Goal: Task Accomplishment & Management: Manage account settings

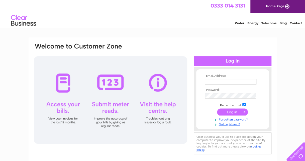
type input "guoda.bauzyte@aberlour.org.uk"
click at [230, 116] on input "submit" at bounding box center [232, 112] width 31 height 7
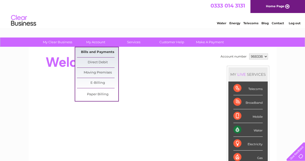
click at [97, 52] on link "Bills and Payments" at bounding box center [97, 52] width 41 height 10
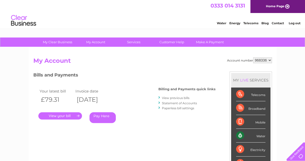
click at [74, 116] on link "." at bounding box center [60, 116] width 44 height 7
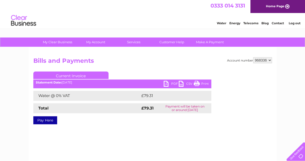
click at [168, 81] on link "PDF" at bounding box center [171, 84] width 15 height 7
